Goal: Transaction & Acquisition: Purchase product/service

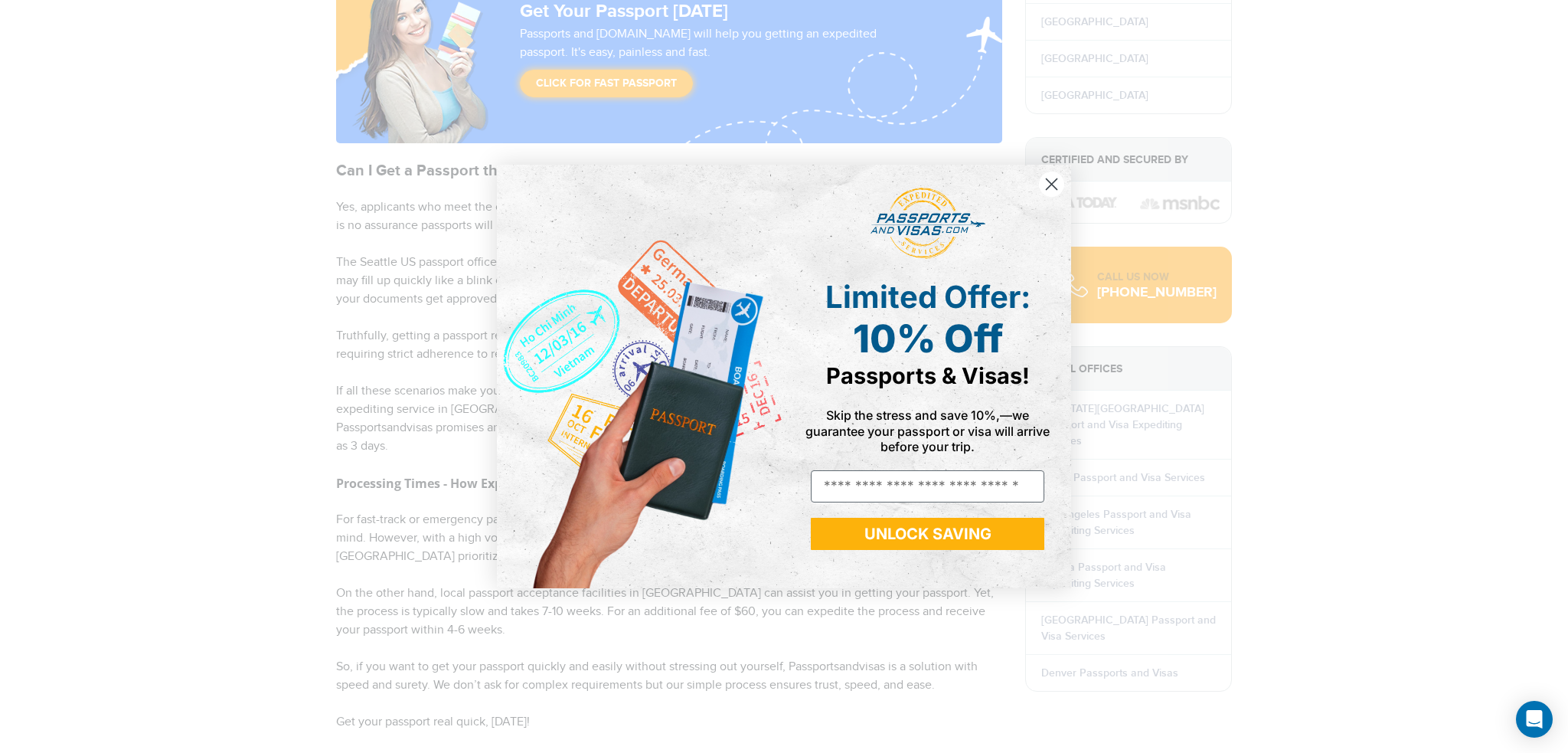
click at [1050, 184] on icon "Close dialog" at bounding box center [1052, 184] width 11 height 11
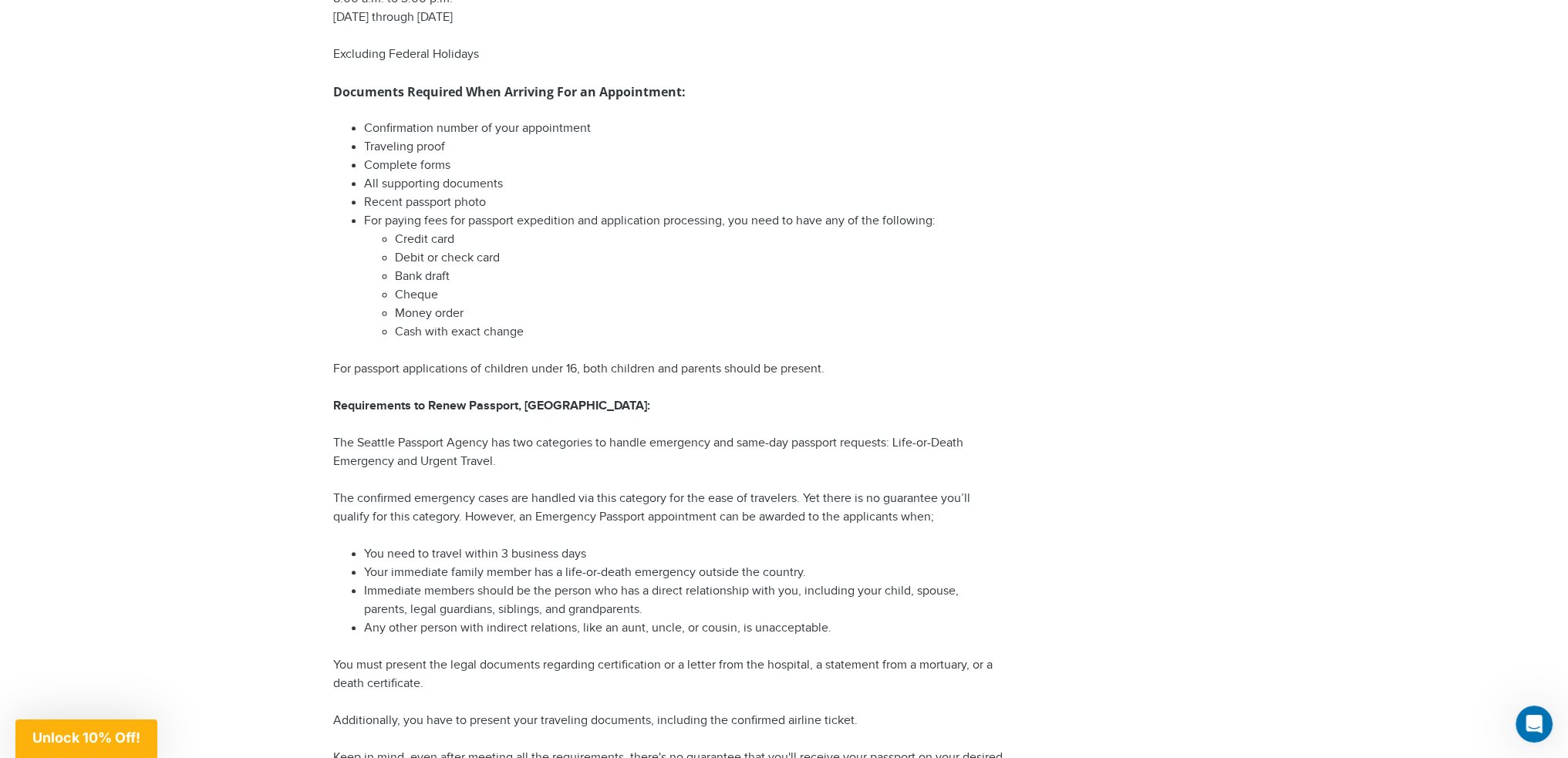
scroll to position [1773, 0]
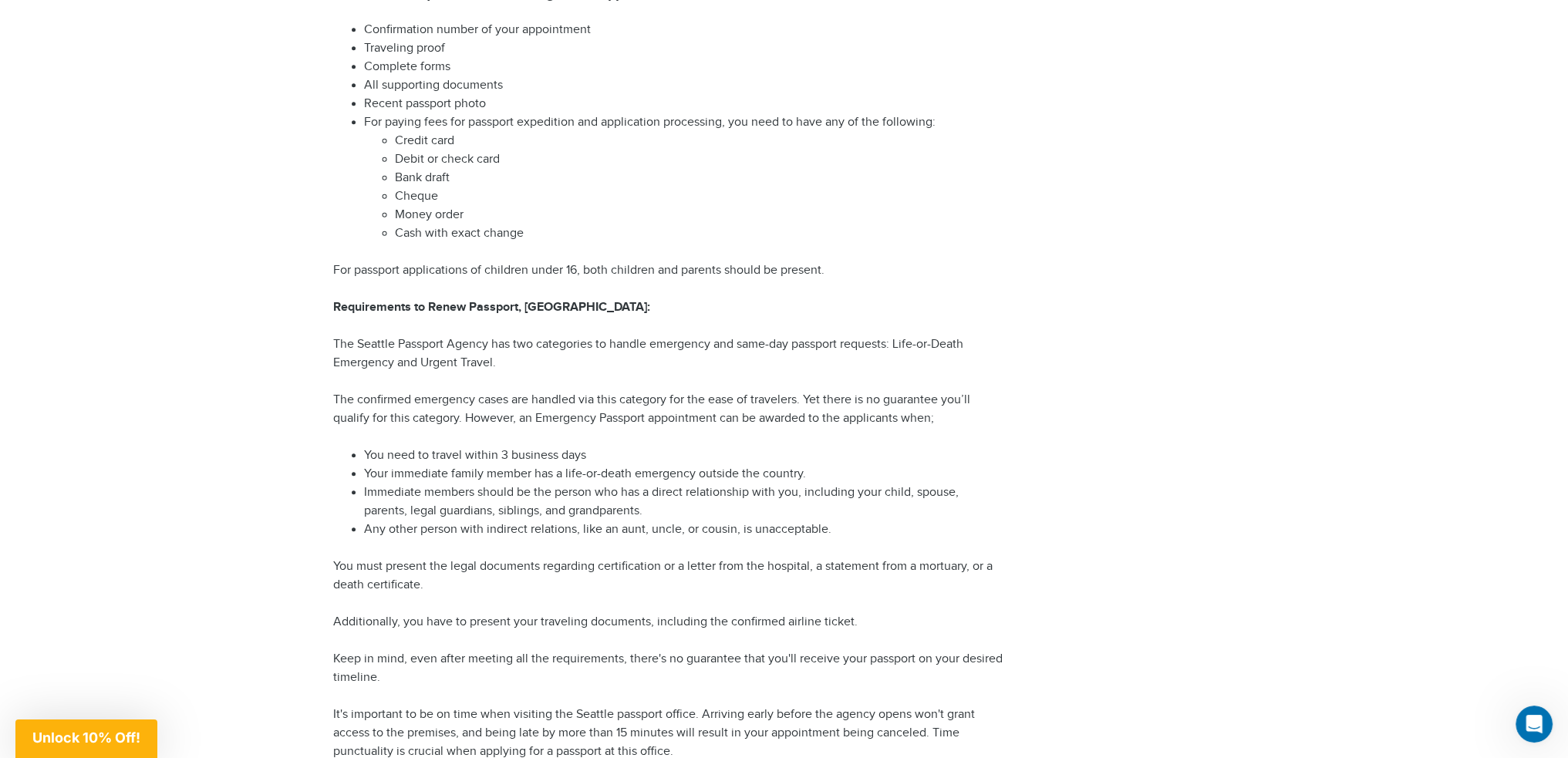
click at [657, 484] on li "Immediate members should be the person who has a direct relationship with you, …" at bounding box center [684, 502] width 640 height 37
drag, startPoint x: 649, startPoint y: 516, endPoint x: 641, endPoint y: 579, distance: 63.5
drag, startPoint x: 641, startPoint y: 579, endPoint x: 574, endPoint y: 561, distance: 69.4
click at [574, 561] on p "You must present the legal documents regarding certification or a letter from t…" at bounding box center [668, 576] width 671 height 37
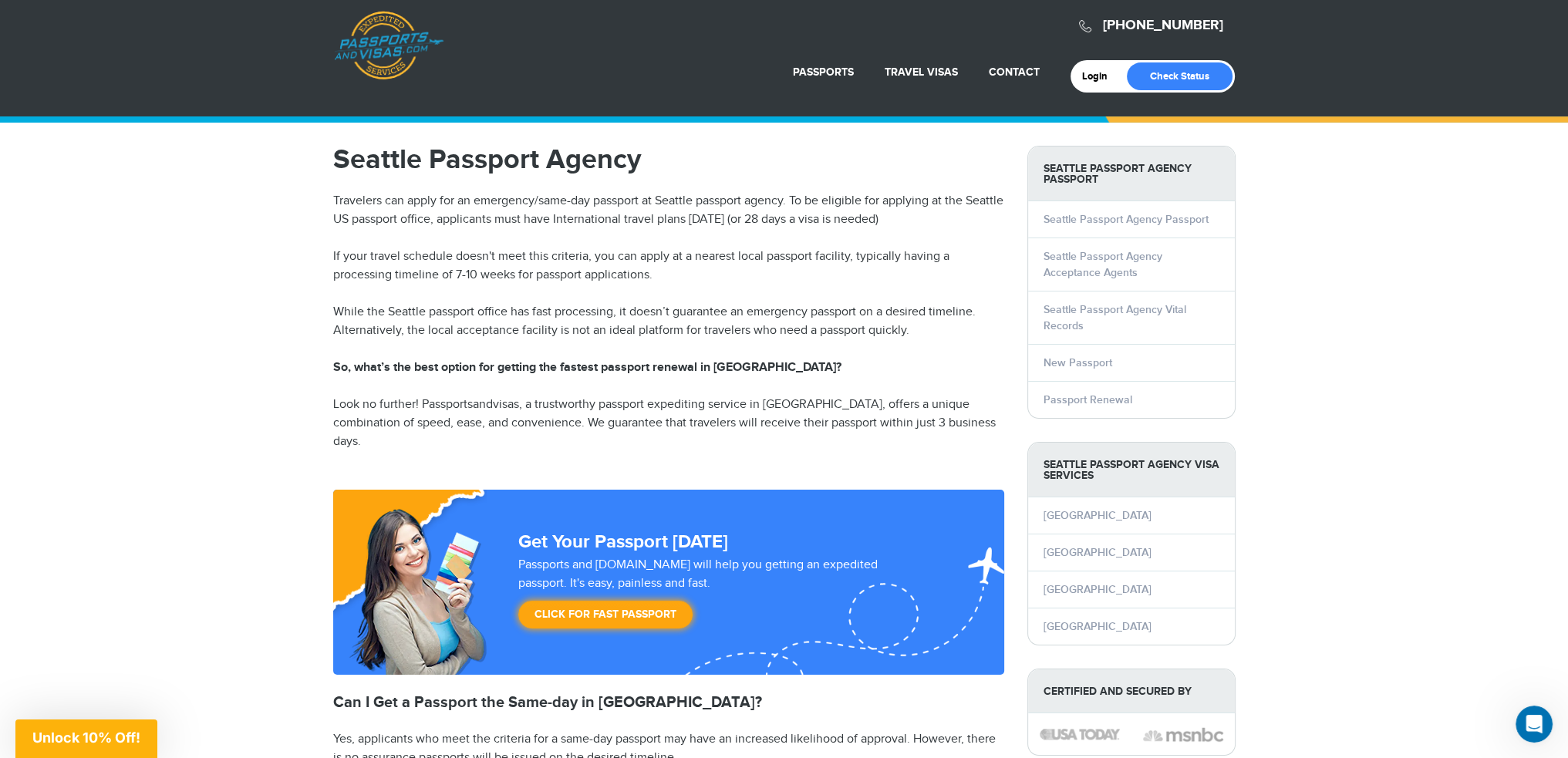
scroll to position [0, 0]
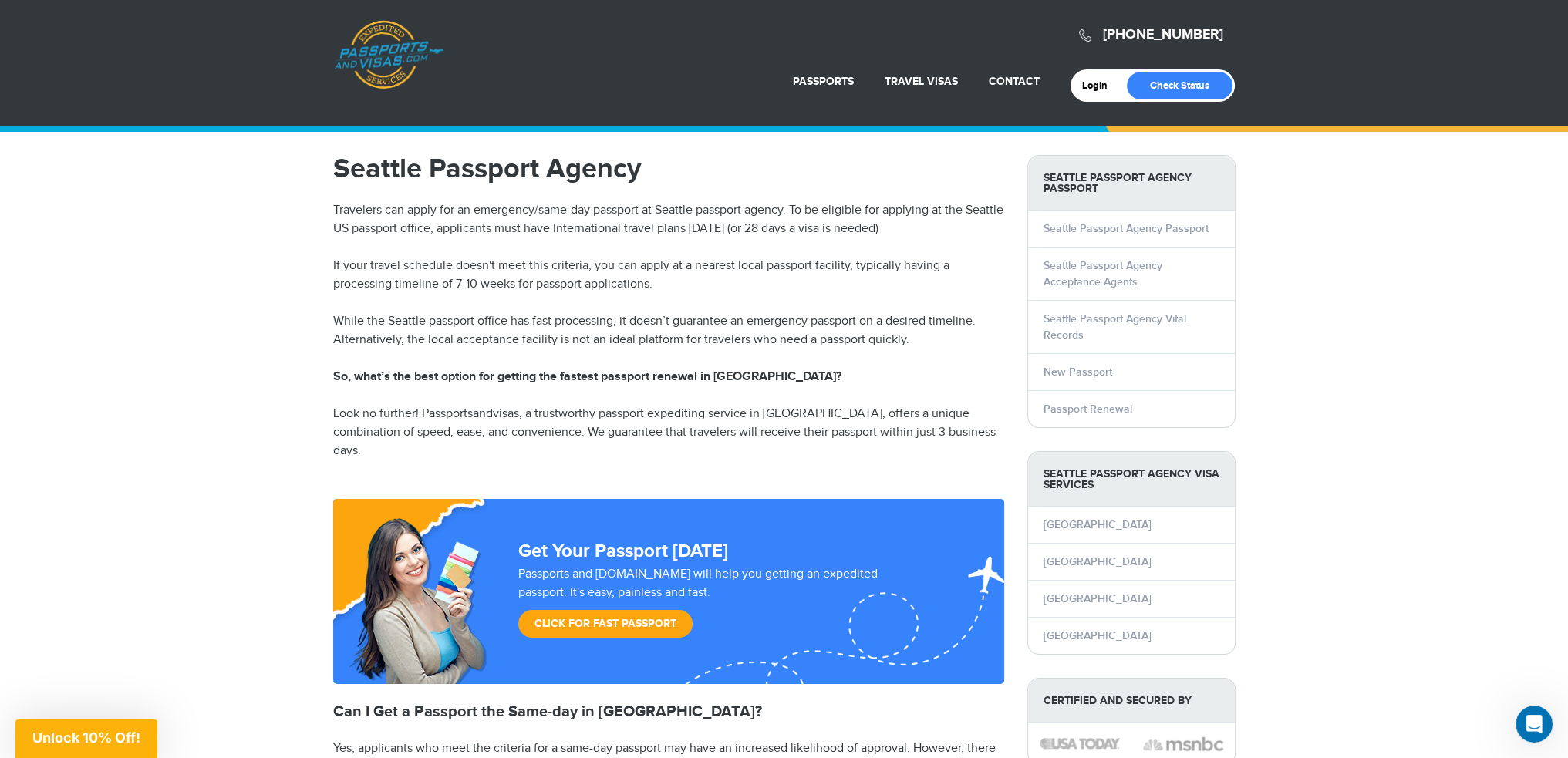
click at [594, 610] on link "Click for Fast Passport" at bounding box center [605, 623] width 175 height 27
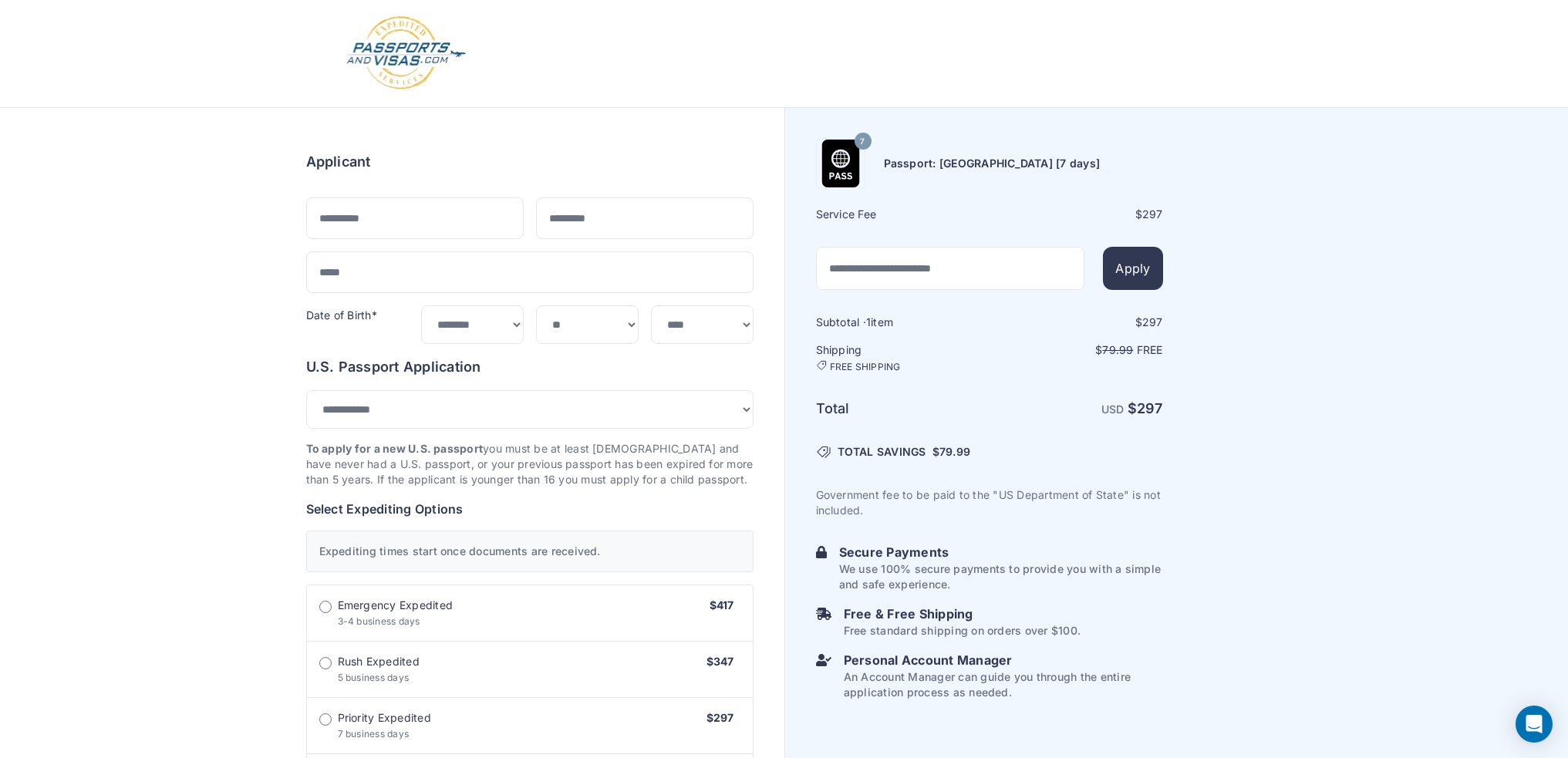
select select "***"
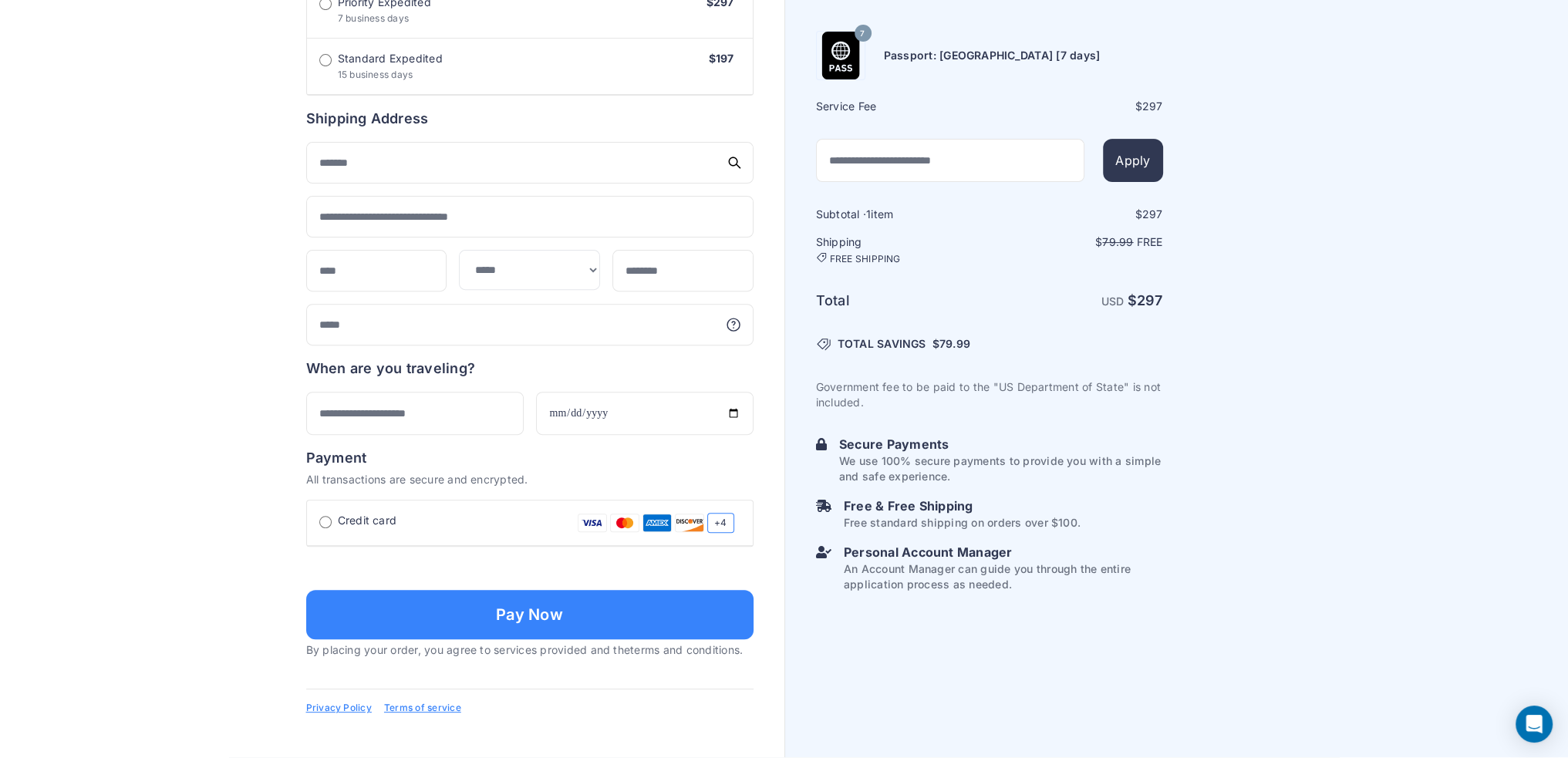
scroll to position [939, 0]
